Goal: Book appointment/travel/reservation

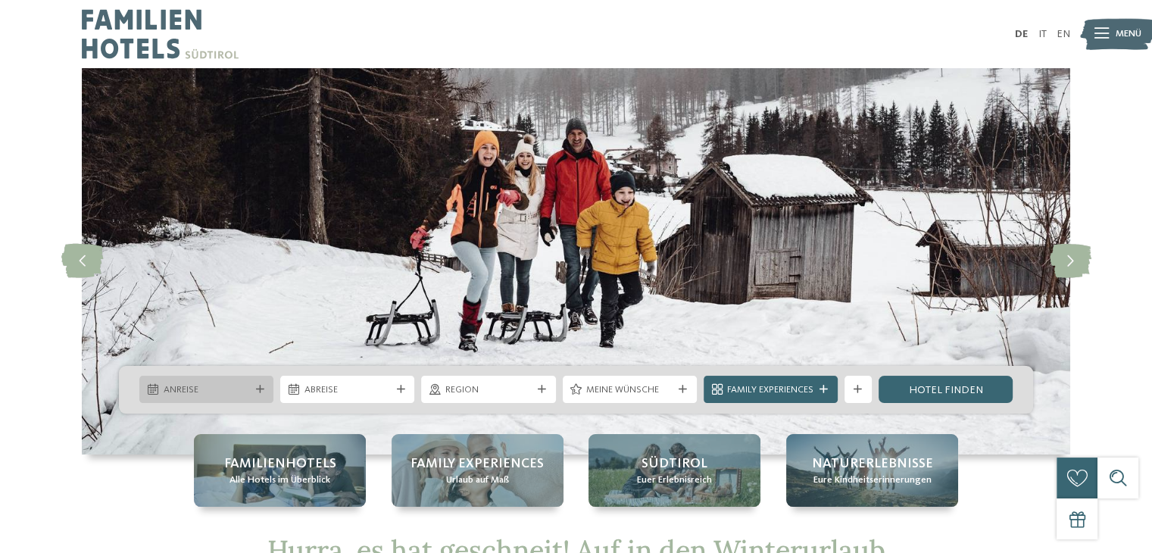
click at [251, 392] on div "Anreise" at bounding box center [206, 389] width 93 height 14
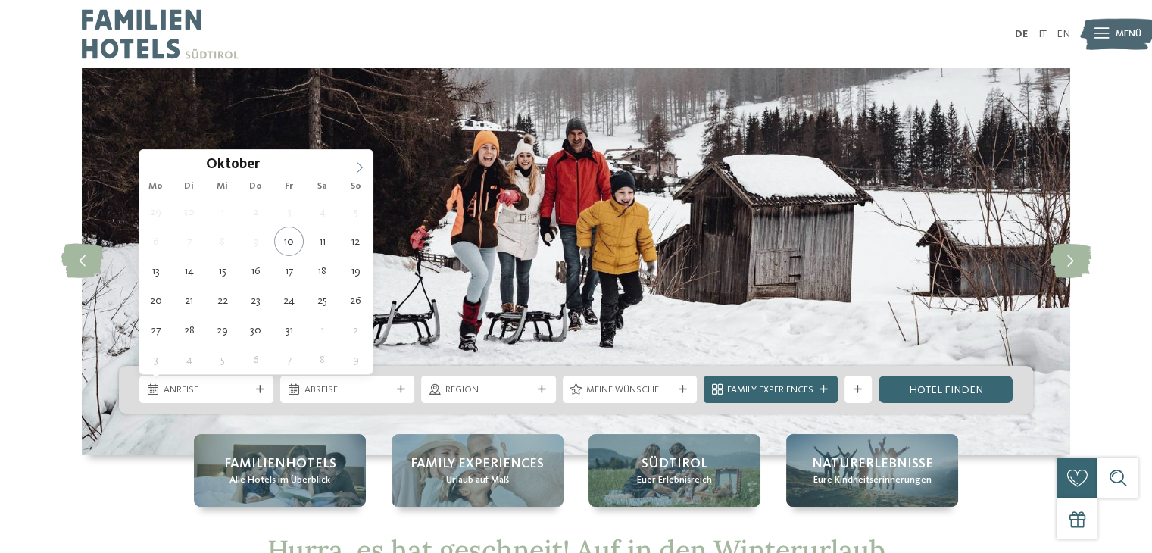
click at [357, 166] on icon at bounding box center [359, 167] width 11 height 11
click at [357, 164] on icon at bounding box center [359, 167] width 11 height 11
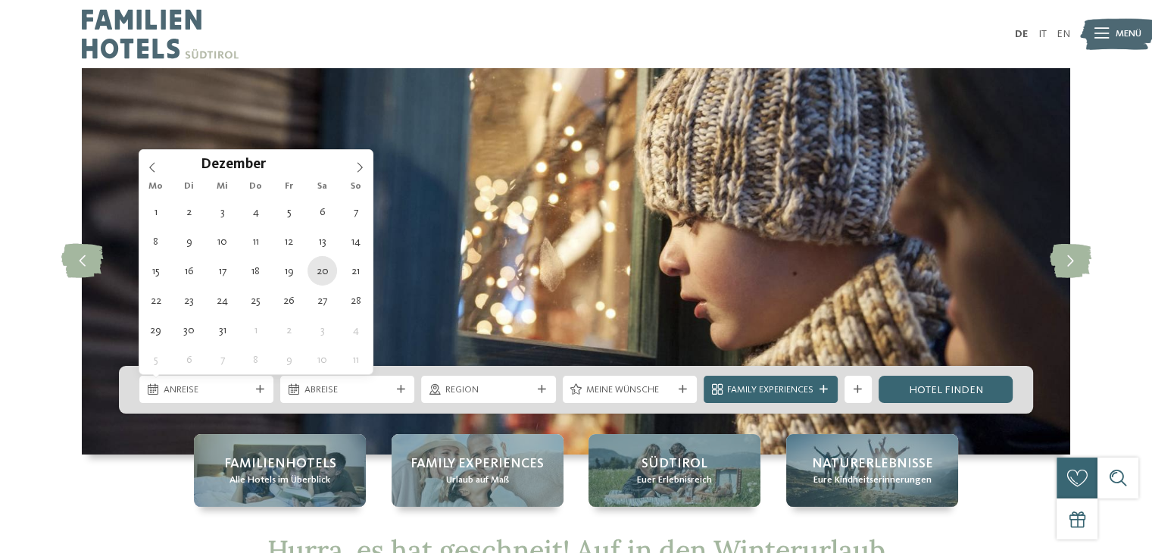
type div "[DATE]"
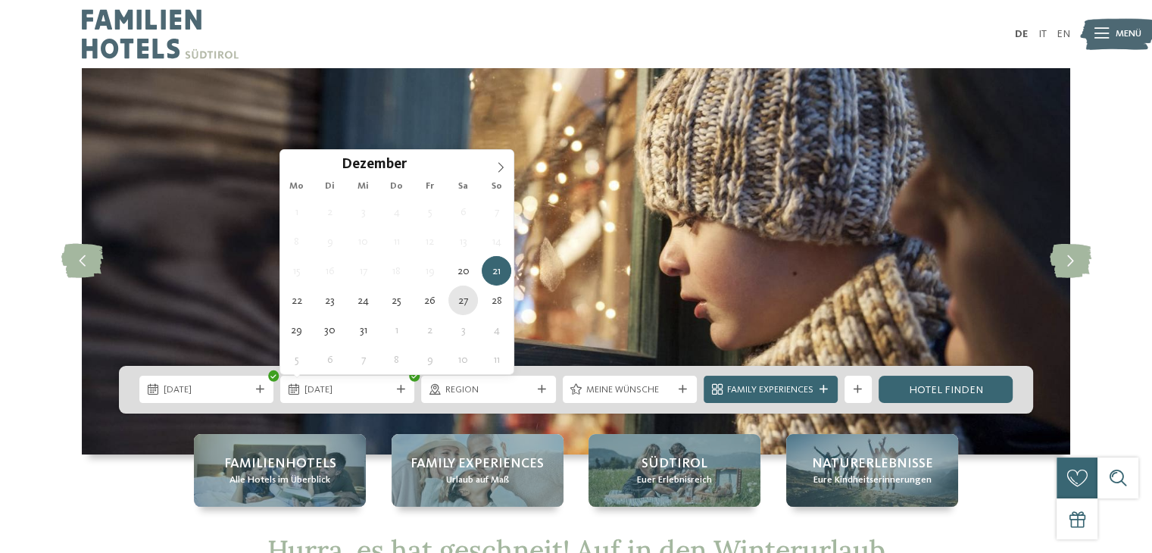
type div "[DATE]"
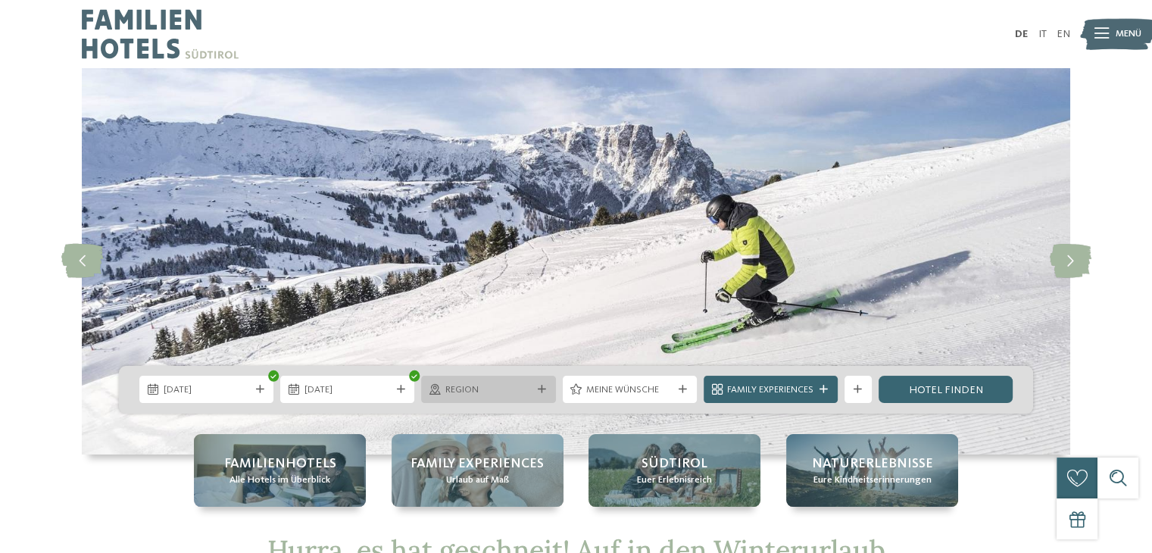
click at [520, 391] on span "Region" at bounding box center [488, 390] width 86 height 14
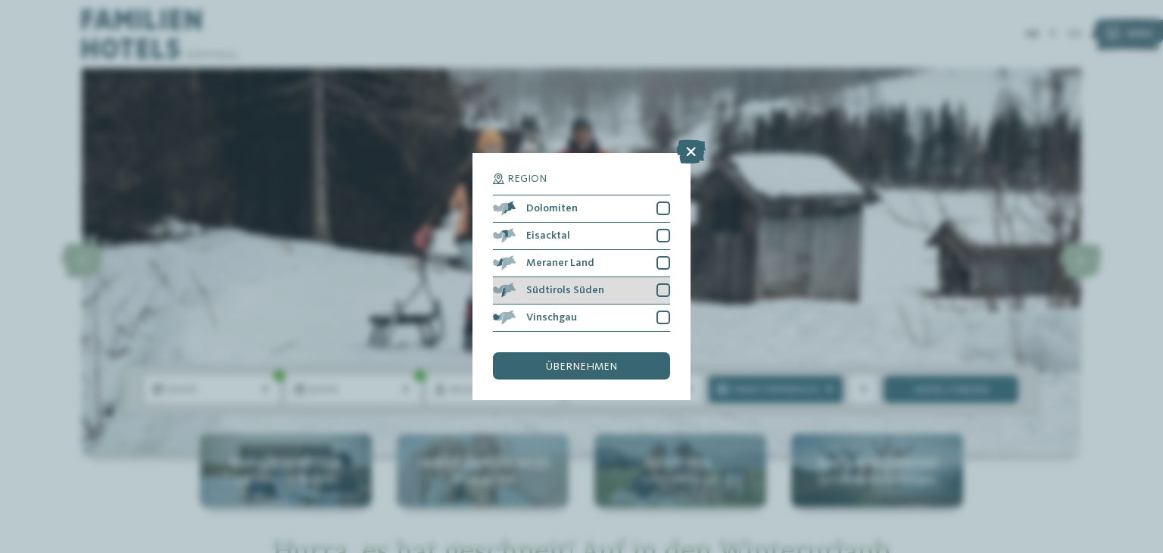
click at [547, 289] on span "Südtirols Süden" at bounding box center [565, 290] width 78 height 11
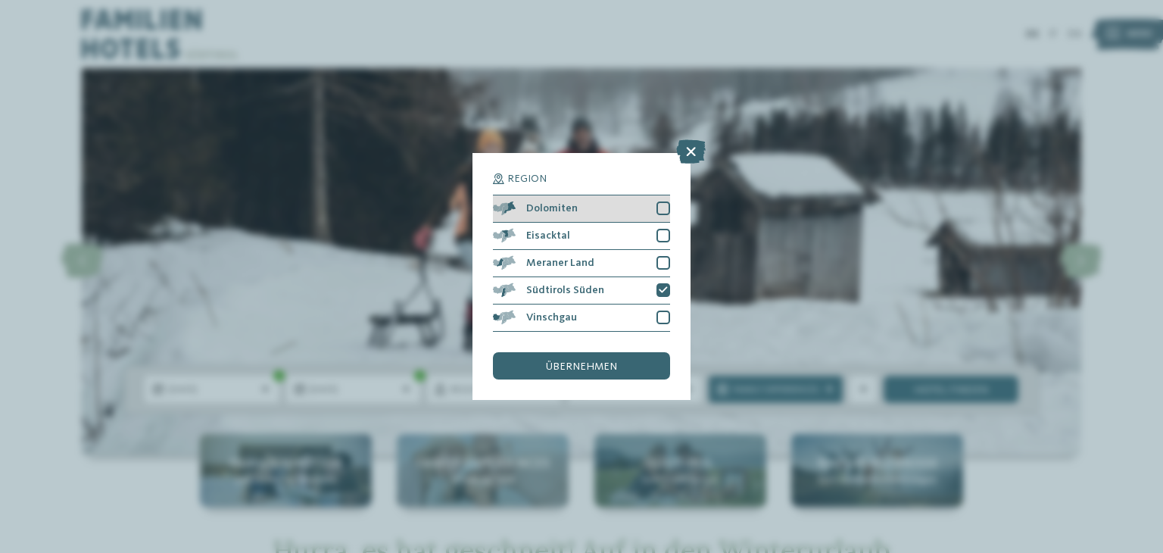
click at [542, 210] on span "Dolomiten" at bounding box center [551, 208] width 51 height 11
click at [549, 228] on div "Eisacktal" at bounding box center [581, 236] width 177 height 27
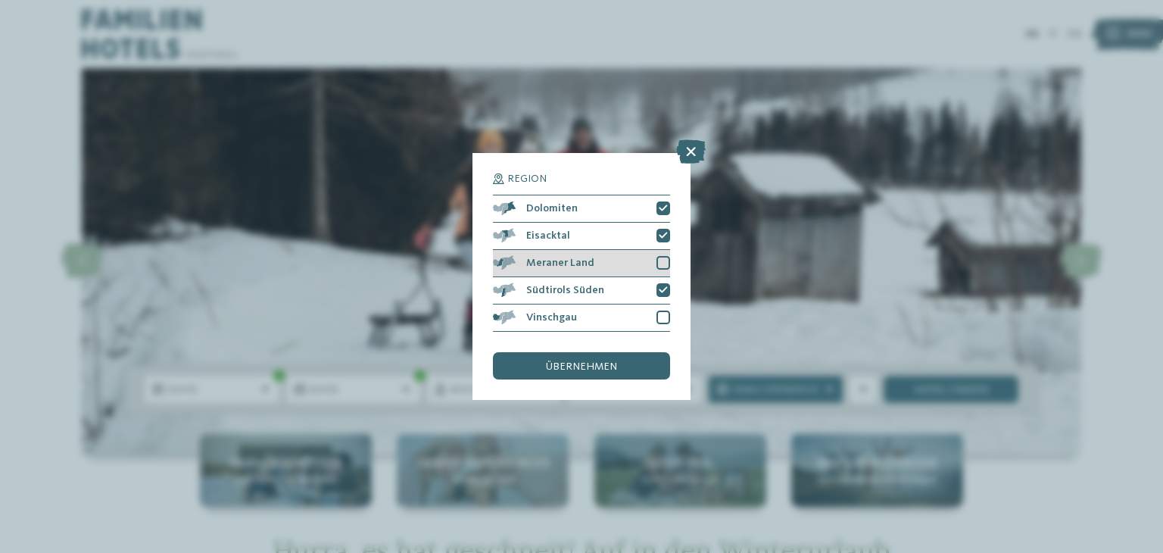
click at [563, 258] on span "Meraner Land" at bounding box center [560, 262] width 68 height 11
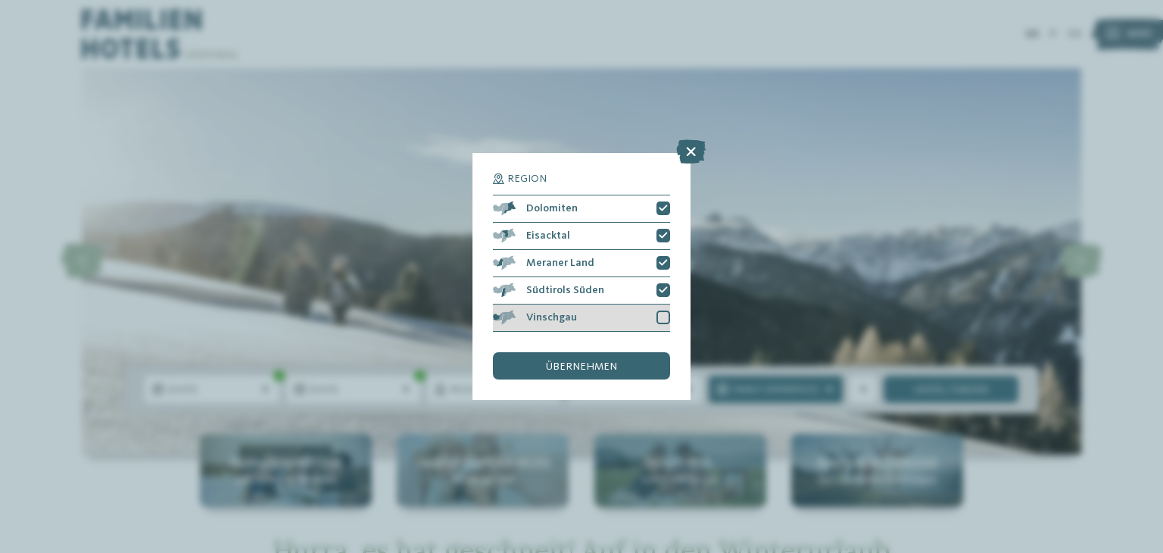
click at [579, 316] on div "Vinschgau" at bounding box center [581, 317] width 177 height 27
click at [598, 369] on span "übernehmen" at bounding box center [581, 366] width 71 height 11
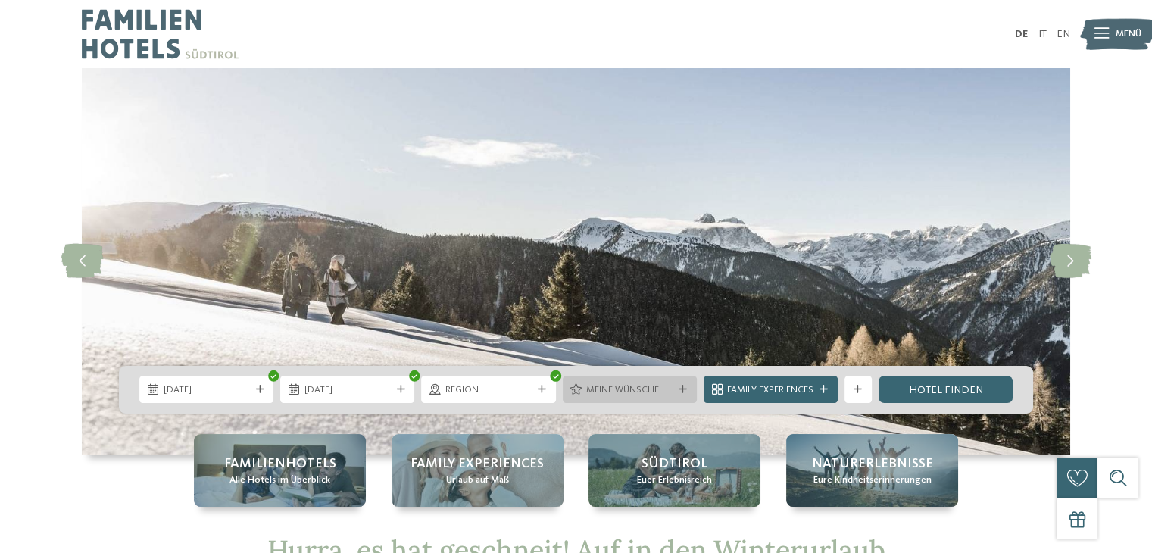
click at [676, 391] on div at bounding box center [683, 389] width 14 height 8
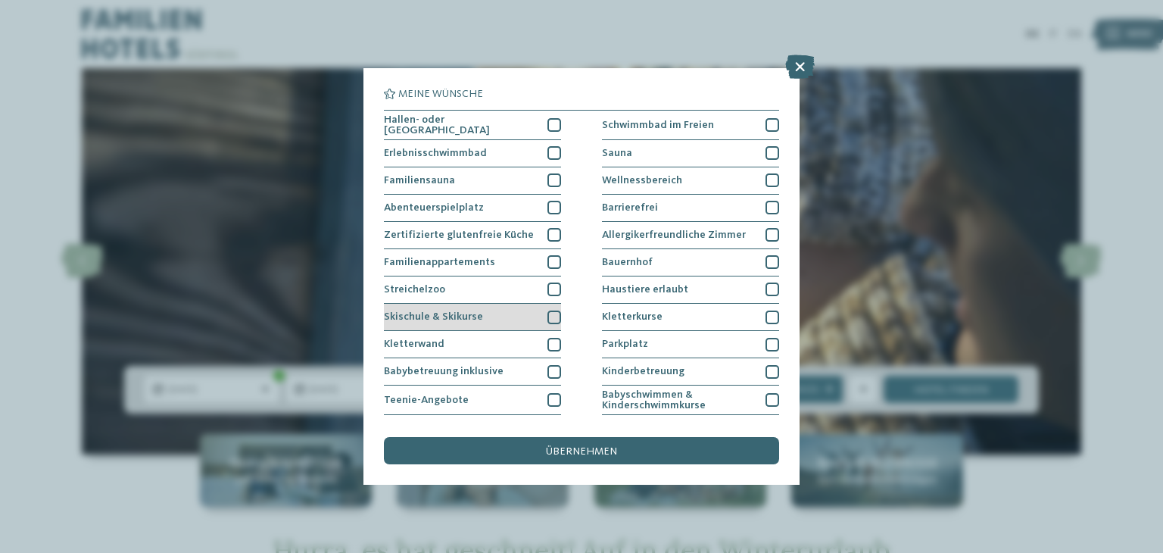
click at [488, 316] on div "Skischule & Skikurse" at bounding box center [472, 317] width 177 height 27
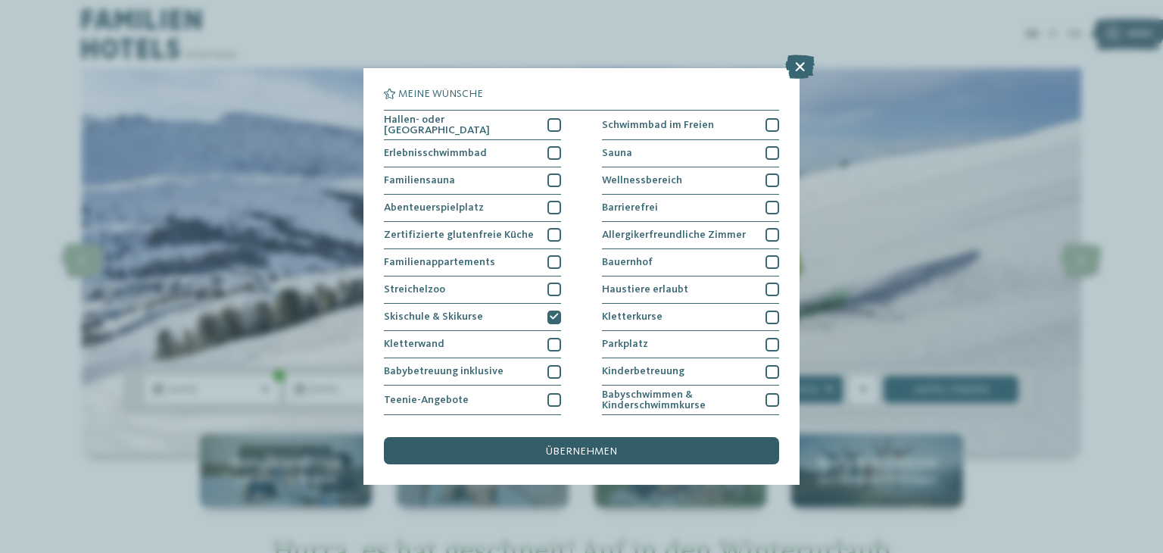
click at [678, 442] on div "übernehmen" at bounding box center [581, 450] width 395 height 27
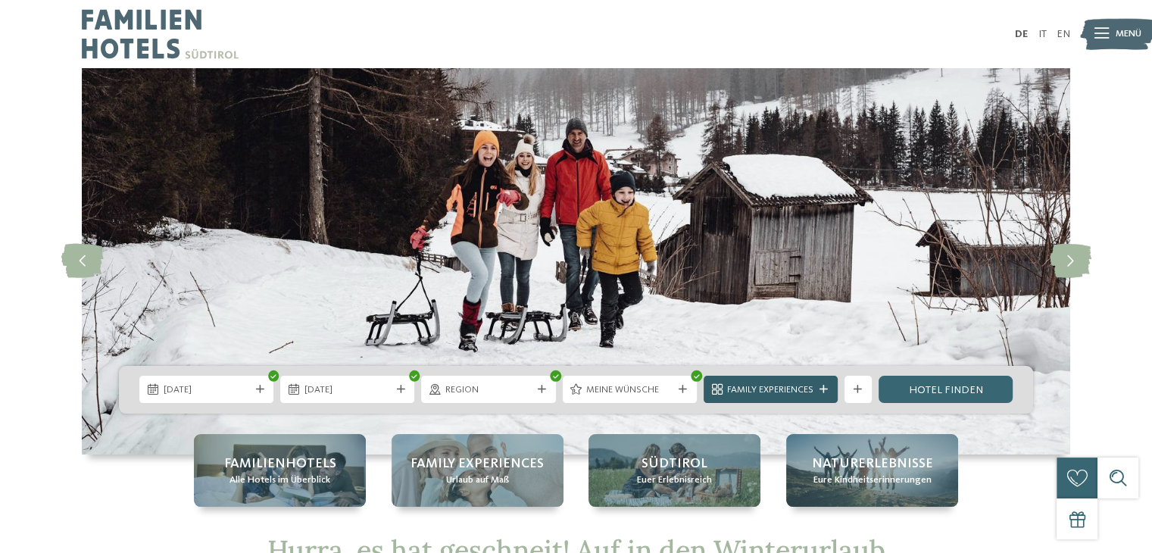
click at [797, 388] on span "Family Experiences" at bounding box center [770, 390] width 86 height 14
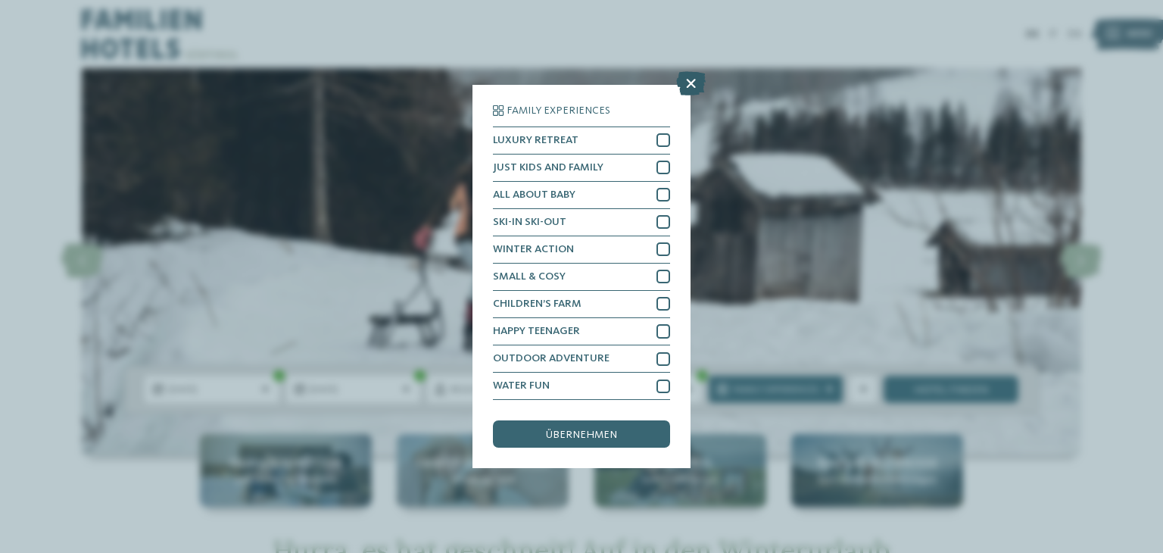
click at [689, 81] on icon at bounding box center [691, 83] width 30 height 24
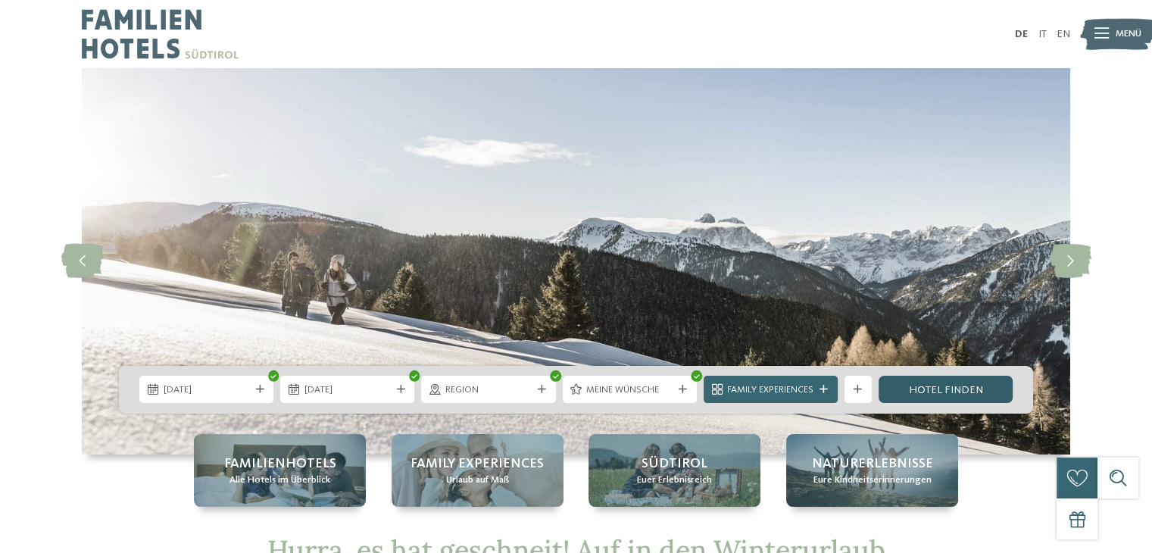
click at [961, 388] on link "Hotel finden" at bounding box center [945, 389] width 134 height 27
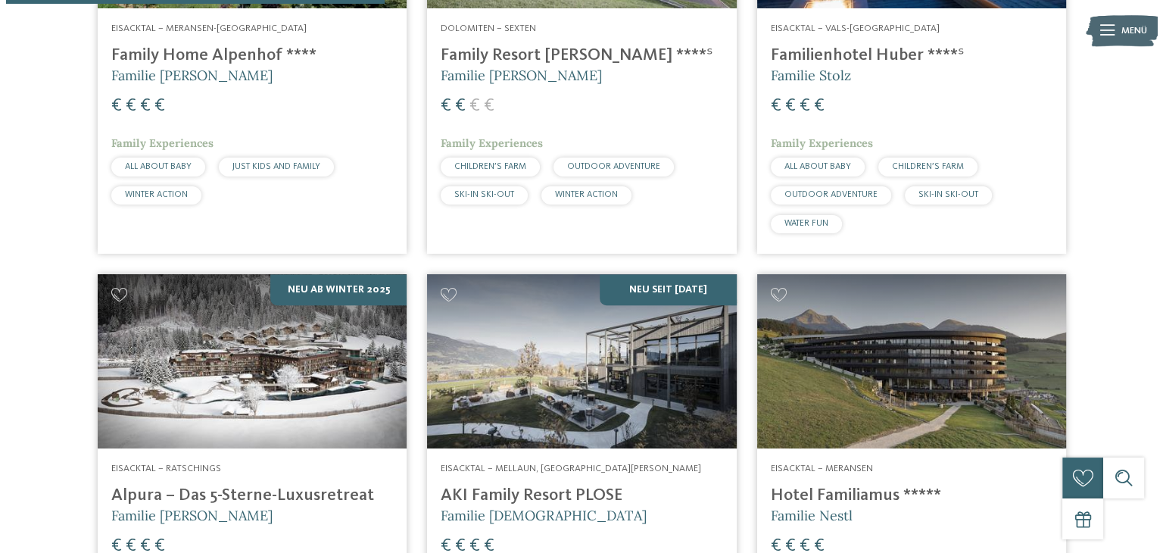
scroll to position [984, 0]
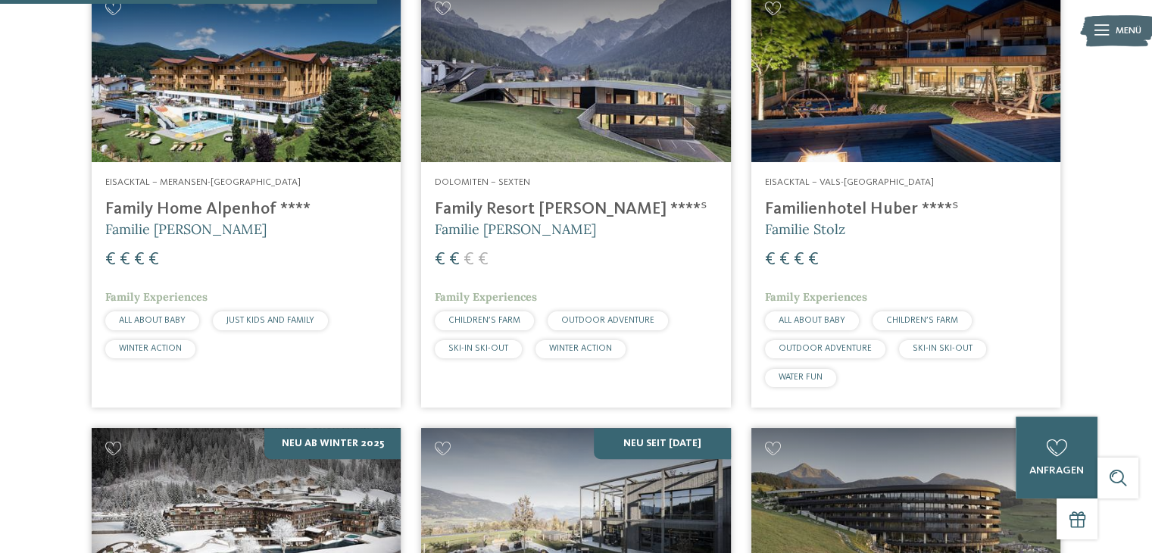
click at [291, 70] on img at bounding box center [246, 75] width 309 height 174
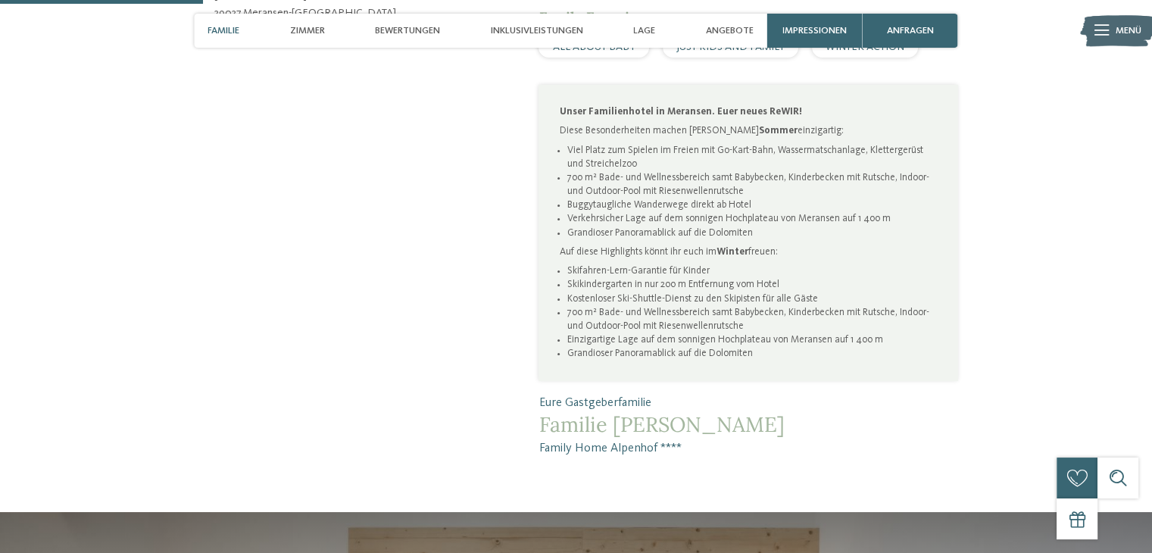
scroll to position [909, 0]
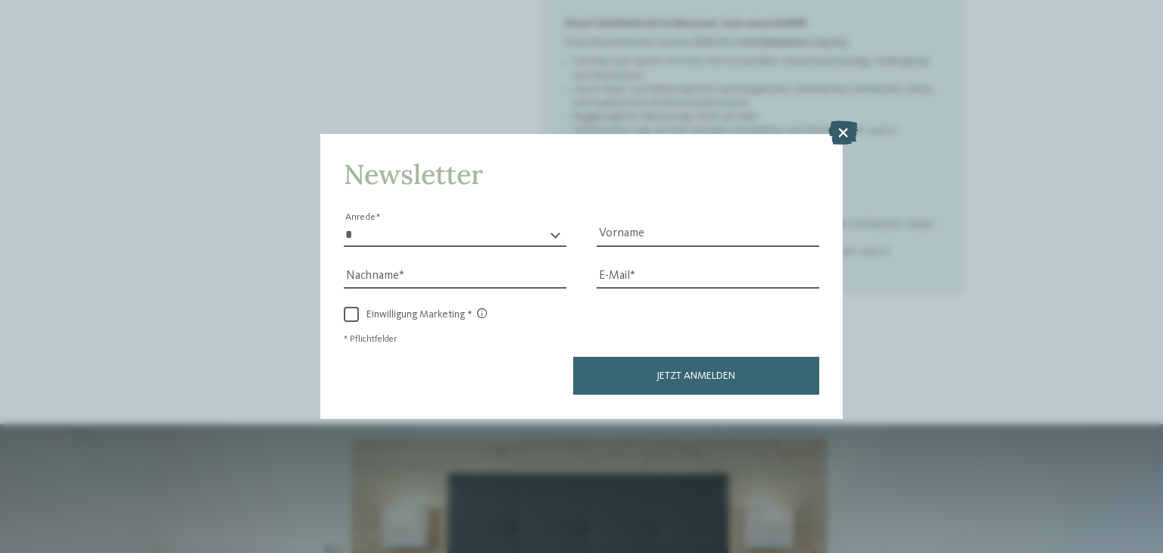
click at [845, 128] on icon at bounding box center [843, 133] width 30 height 24
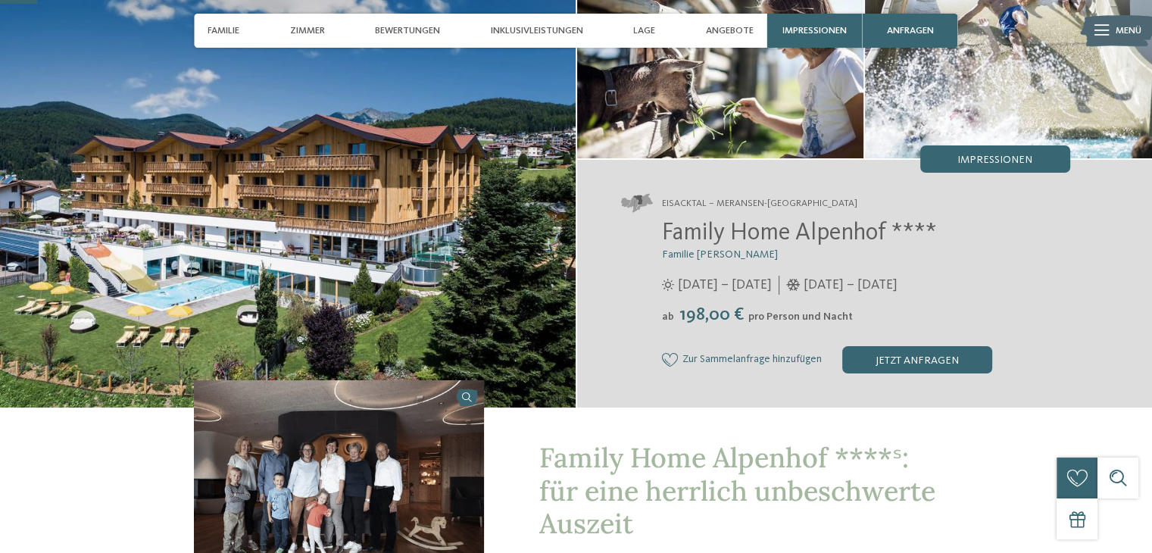
scroll to position [151, 0]
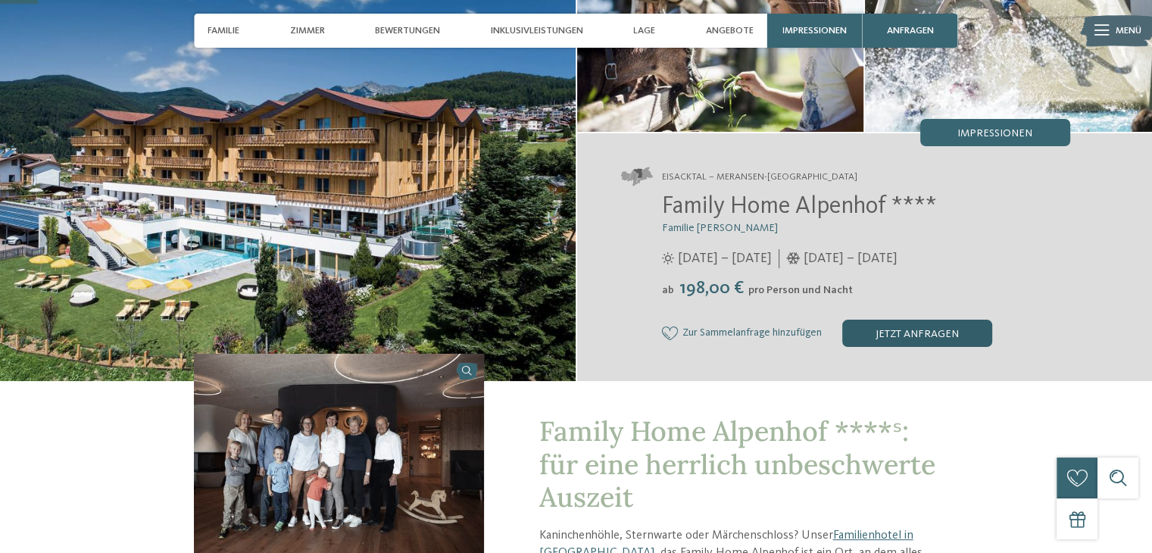
click at [903, 341] on div "jetzt anfragen" at bounding box center [917, 333] width 150 height 27
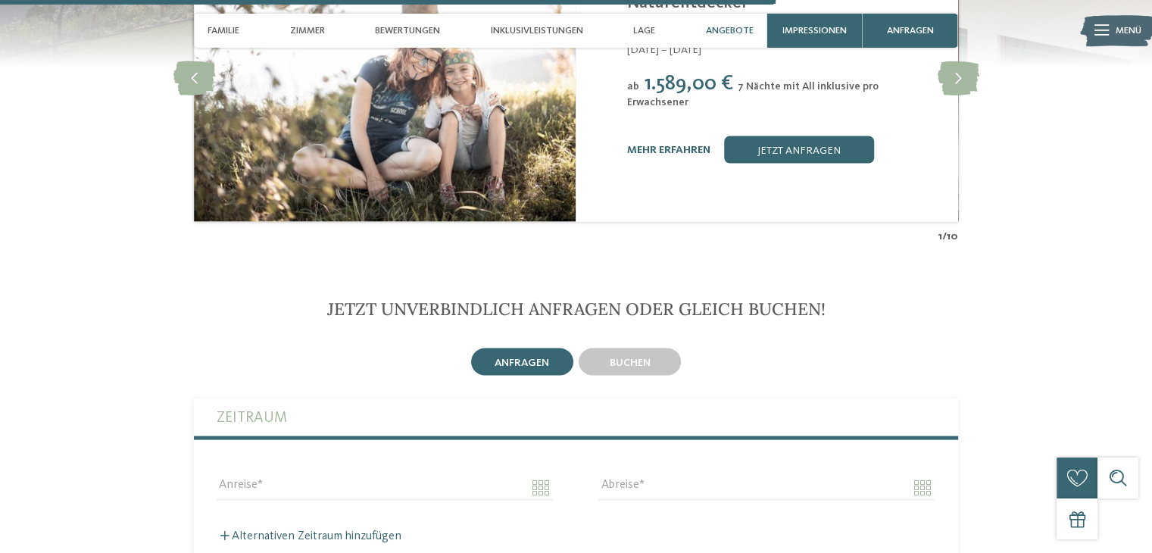
scroll to position [2932, 0]
